Goal: Find specific page/section

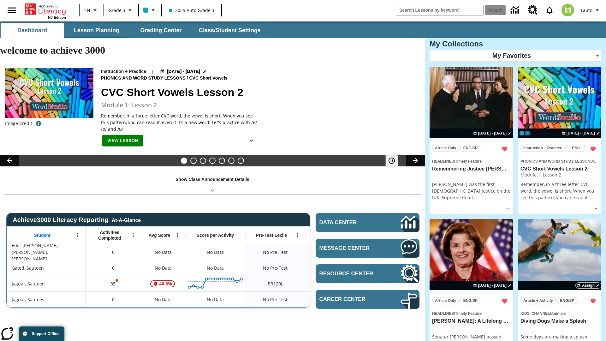
click at [97, 30] on button "Lesson Planning" at bounding box center [96, 30] width 63 height 15
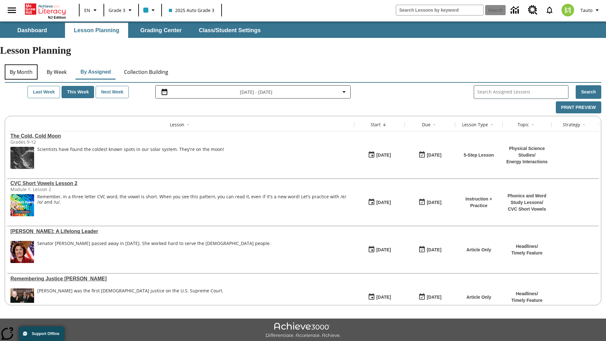
click at [21, 64] on button "By Month" at bounding box center [21, 71] width 33 height 15
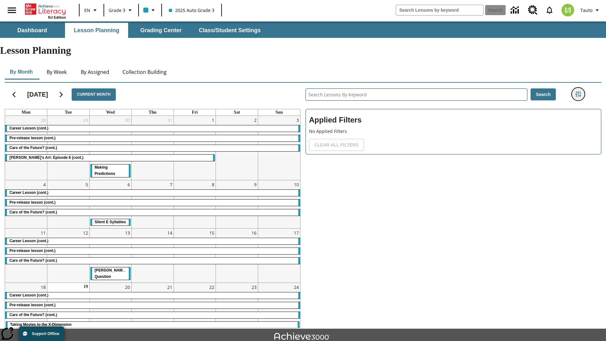
click at [578, 91] on icon "Filters Side menu" at bounding box center [578, 94] width 6 height 6
